Goal: Task Accomplishment & Management: Use online tool/utility

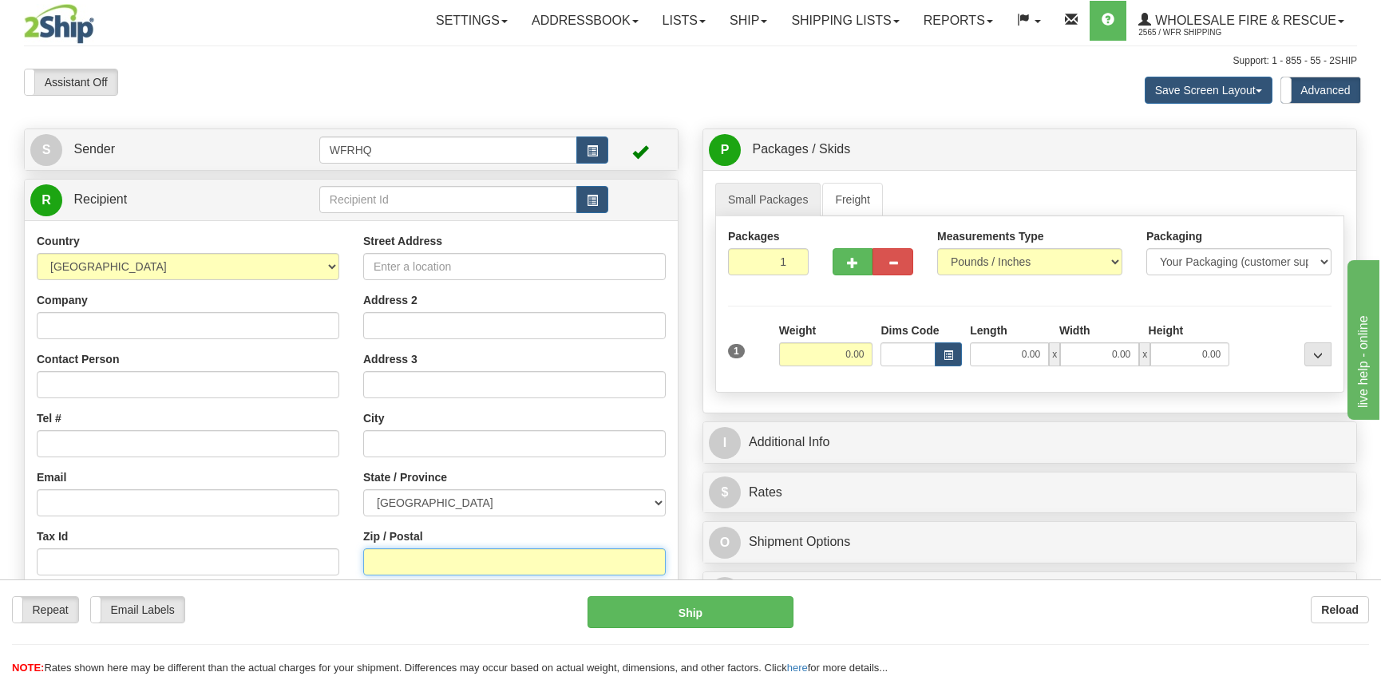
click at [390, 564] on input "Zip / Postal" at bounding box center [514, 561] width 303 height 27
type input "t6b3k1"
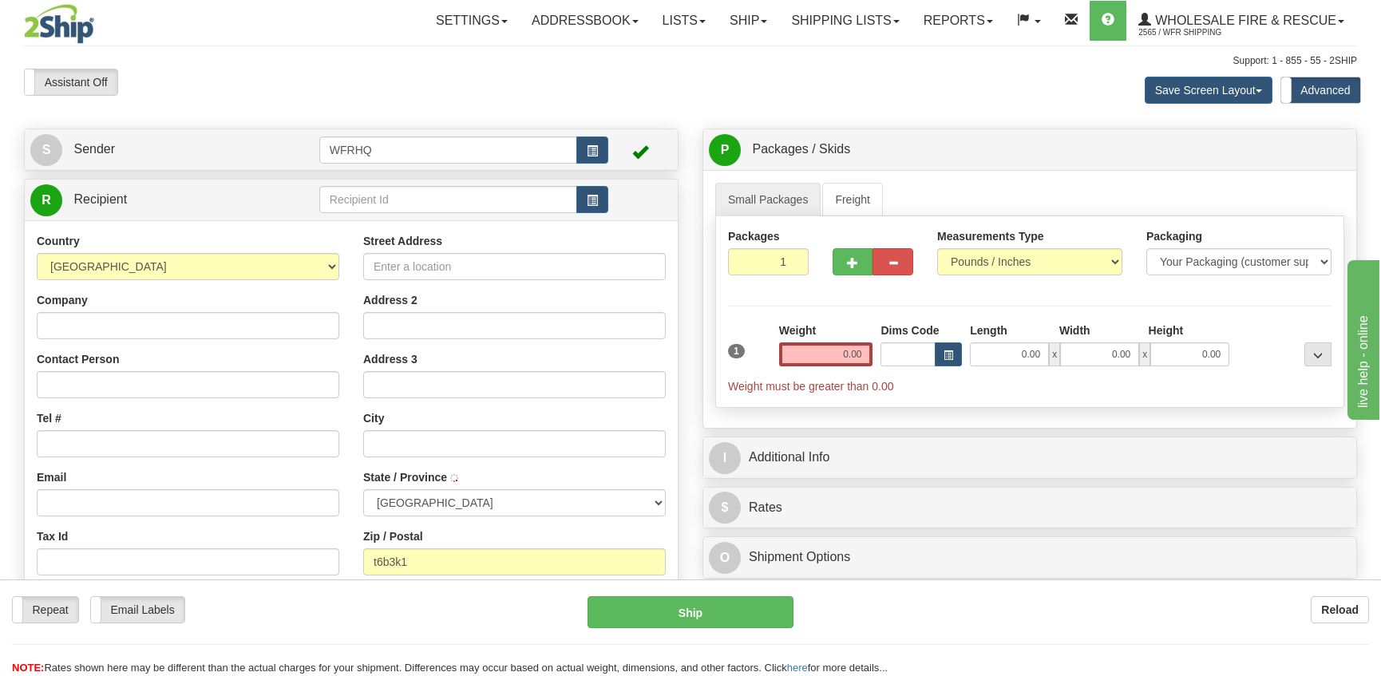
type input "[GEOGRAPHIC_DATA]"
click at [832, 359] on input "0.00" at bounding box center [826, 354] width 94 height 24
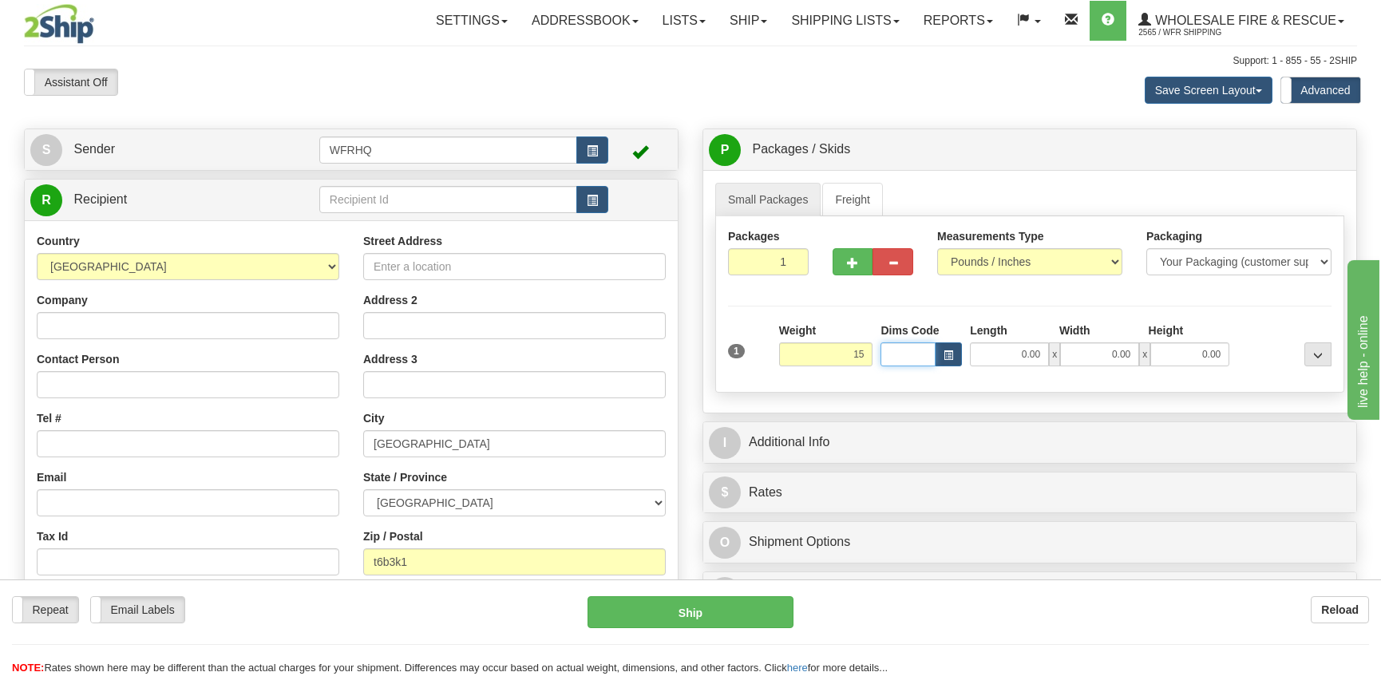
type input "15.00"
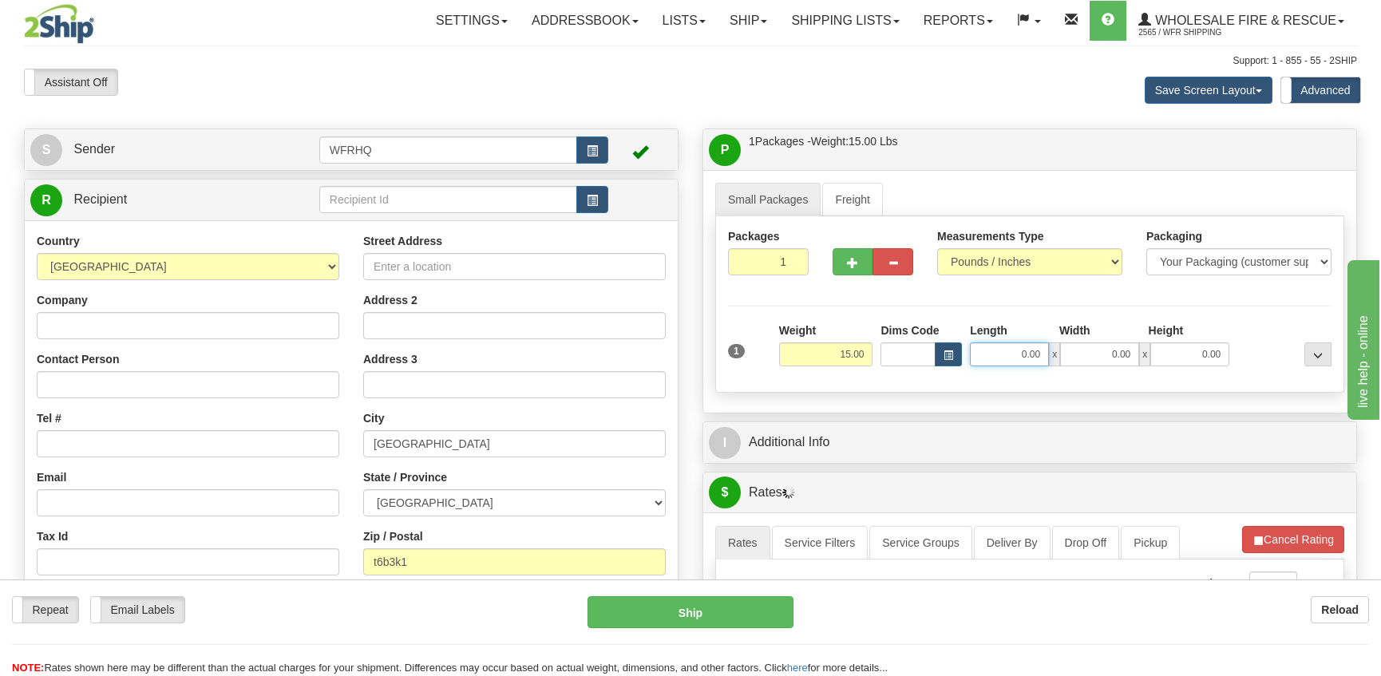
type input "2"
type input "13.00"
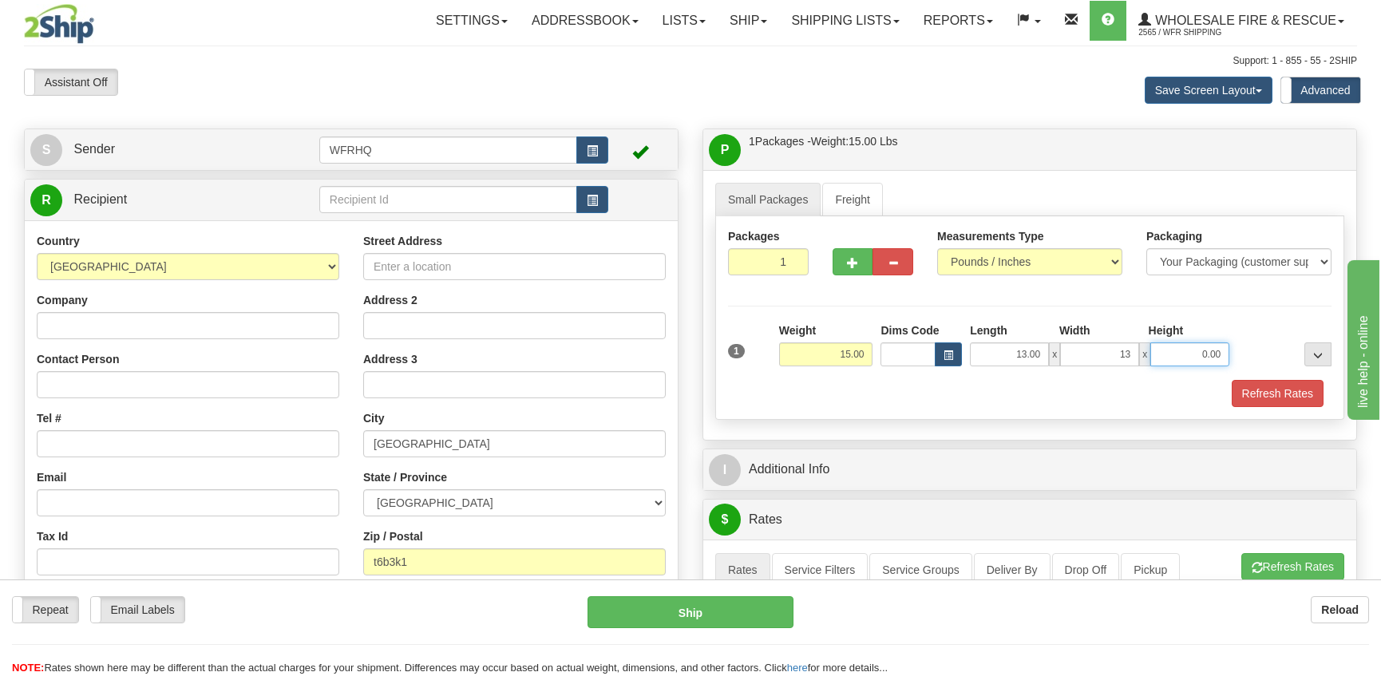
type input "13.00"
drag, startPoint x: 841, startPoint y: 355, endPoint x: 870, endPoint y: 350, distance: 29.1
click at [870, 350] on input "15.00" at bounding box center [826, 354] width 94 height 24
type input "10.00"
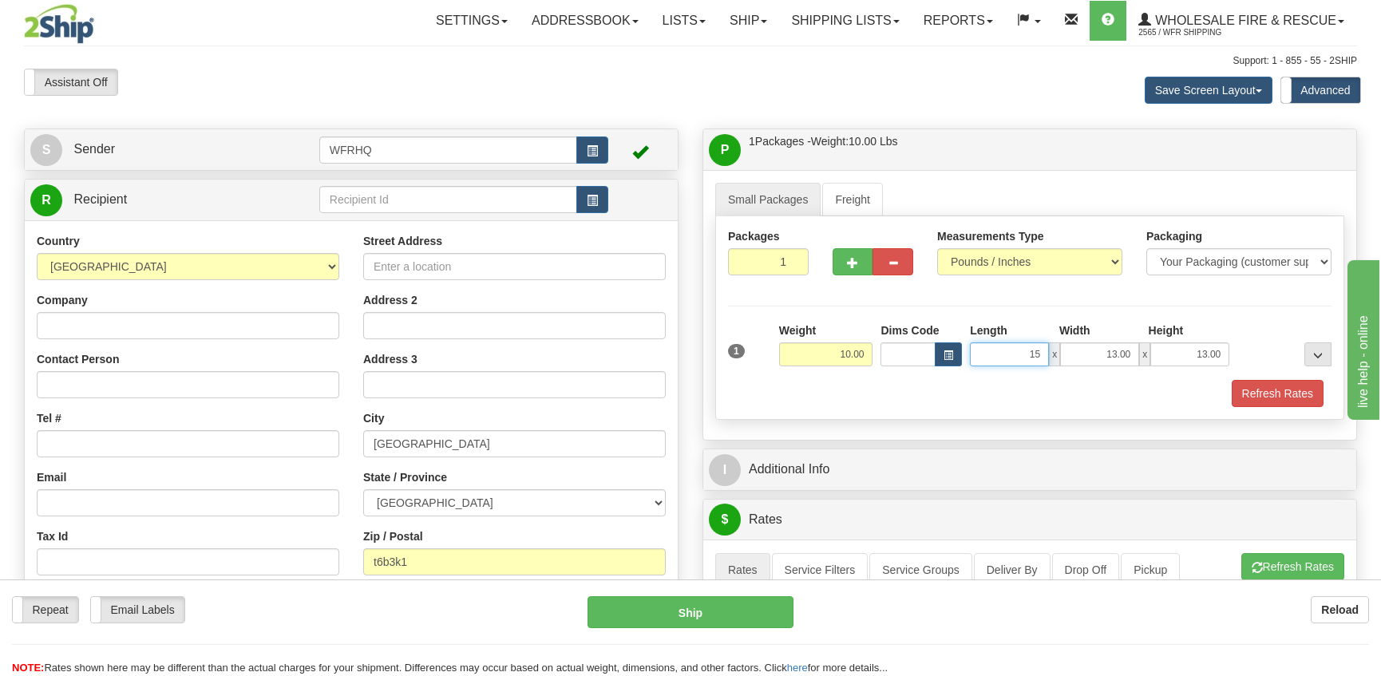
type input "15.00"
type input "14.00"
type input "8.00"
click at [857, 261] on span "button" at bounding box center [852, 263] width 11 height 10
radio input "true"
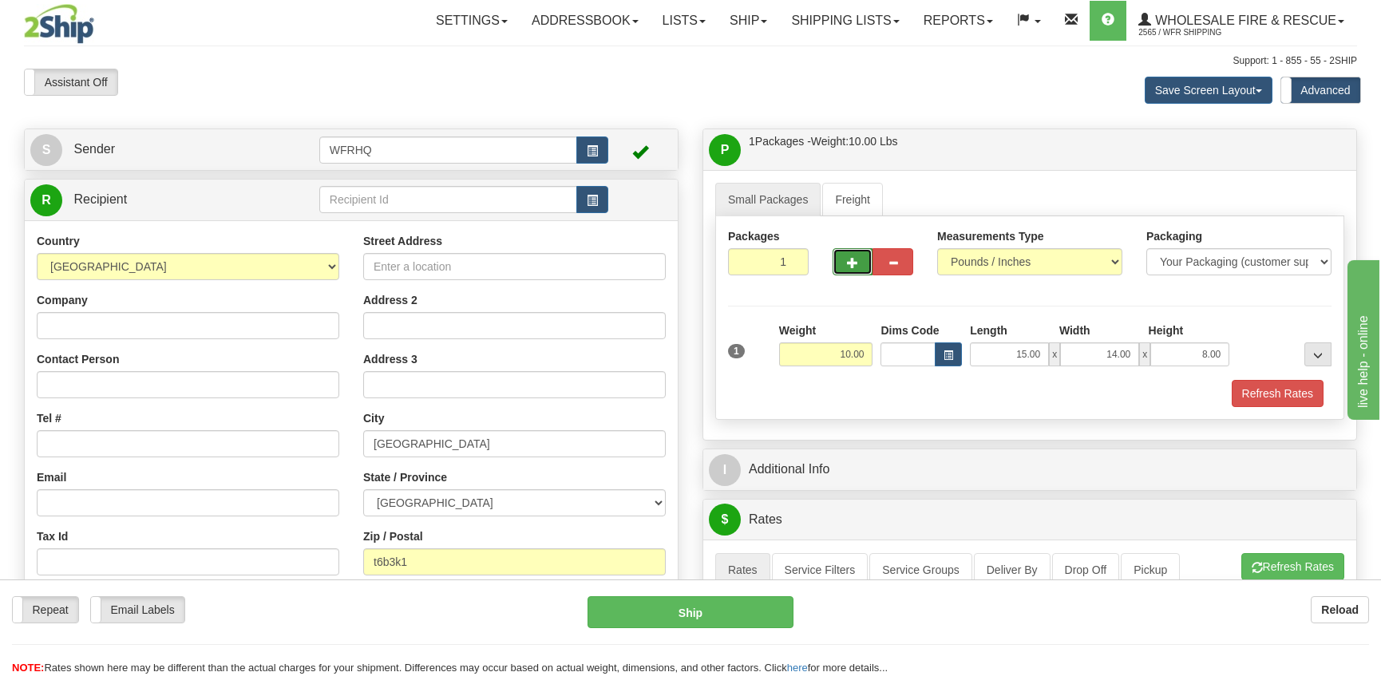
type input "2"
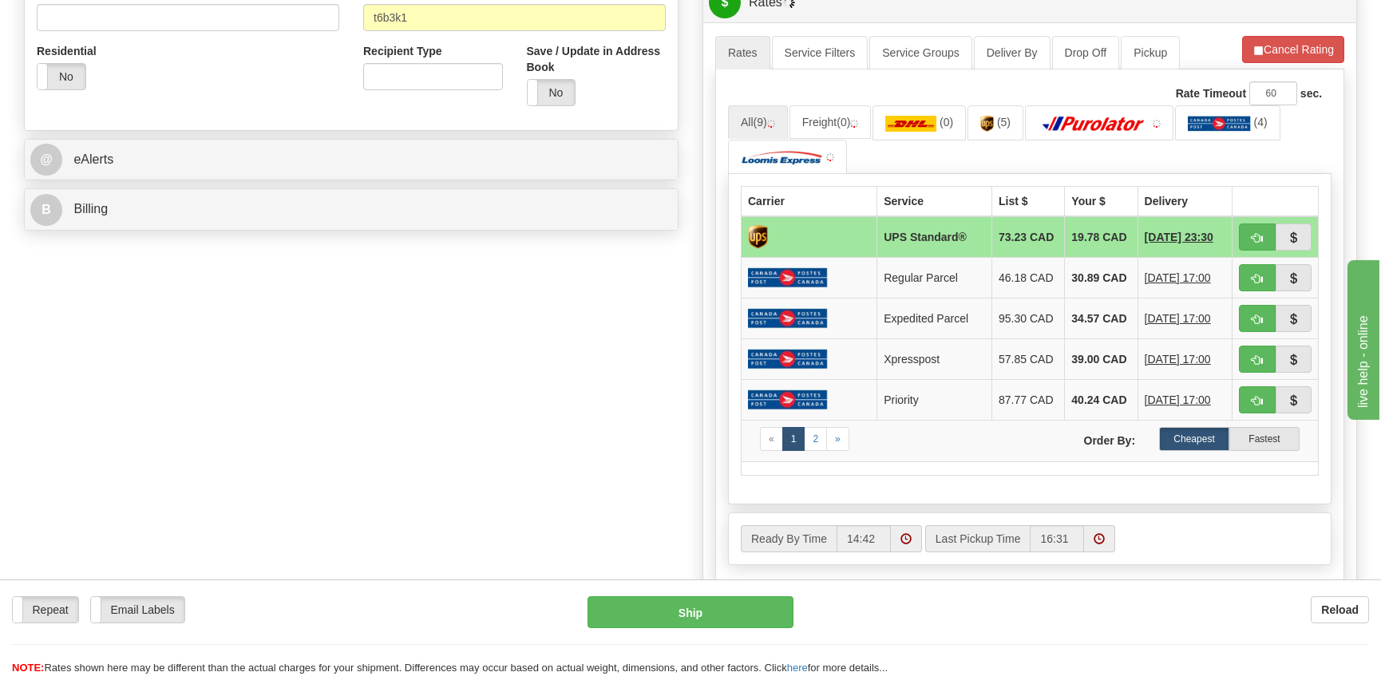
scroll to position [559, 0]
